Goal: Information Seeking & Learning: Learn about a topic

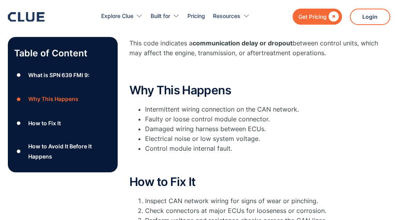
scroll to position [218, 0]
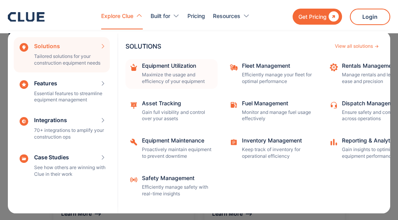
scroll to position [631, 0]
